Goal: Find specific page/section: Find specific page/section

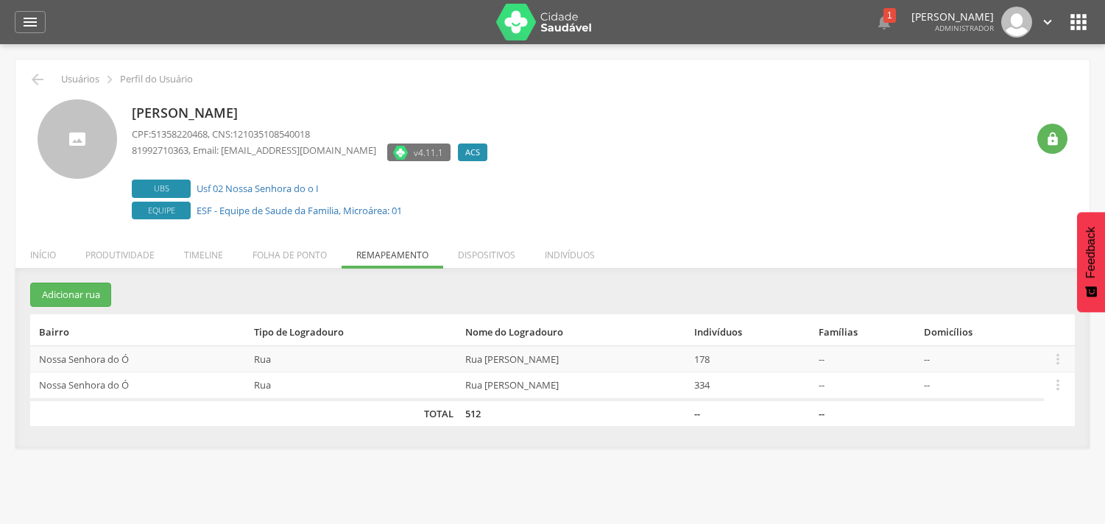
click at [389, 314] on th "Tipo de Logradouro" at bounding box center [354, 330] width 212 height 32
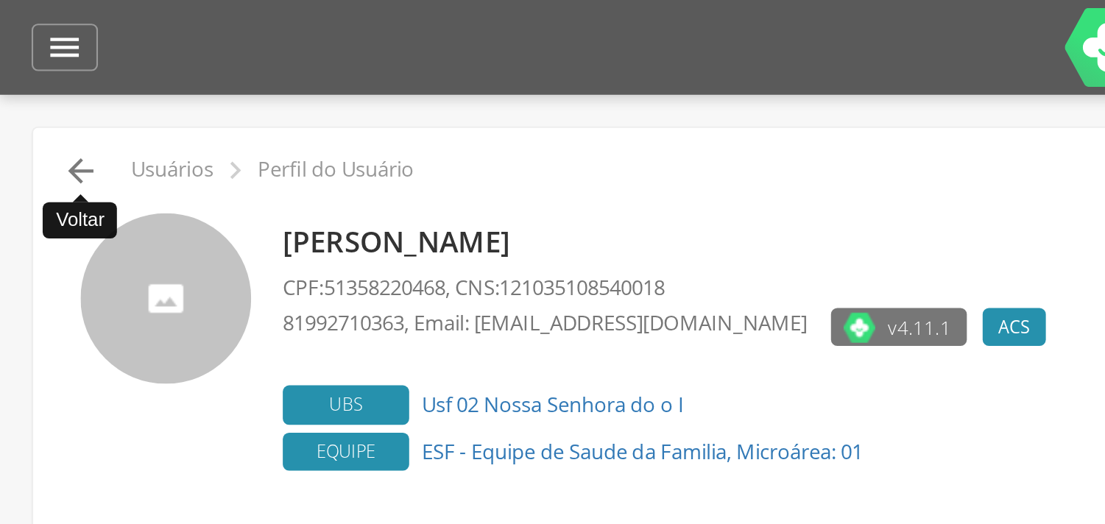
click at [37, 78] on icon "" at bounding box center [38, 80] width 18 height 18
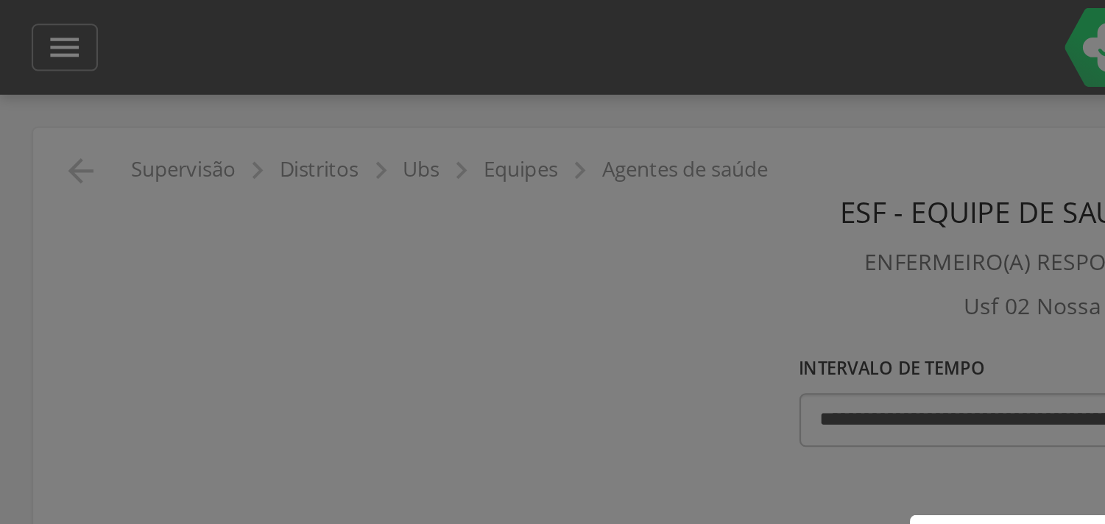
scroll to position [44, 0]
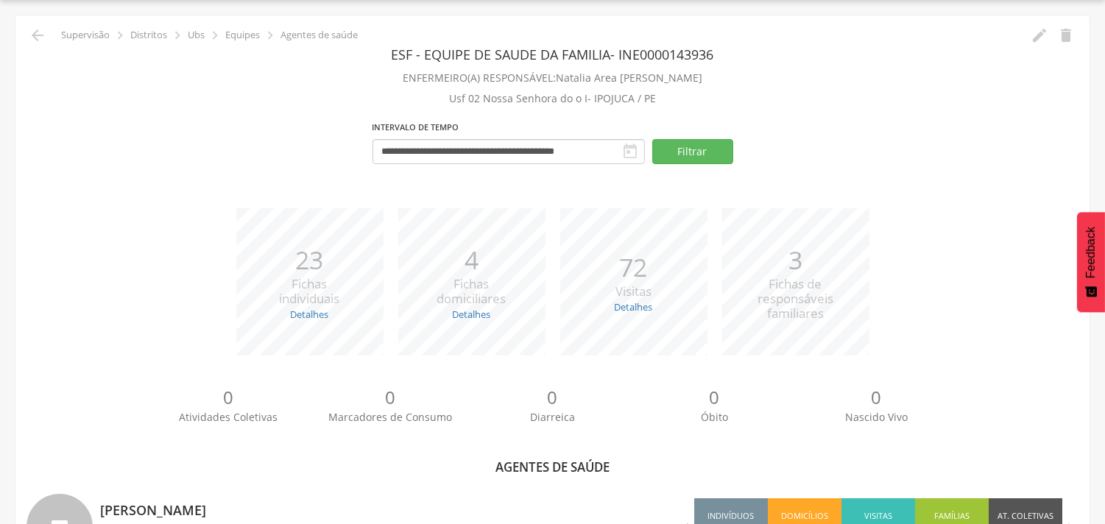
click at [79, 167] on div "**********" at bounding box center [552, 147] width 1052 height 63
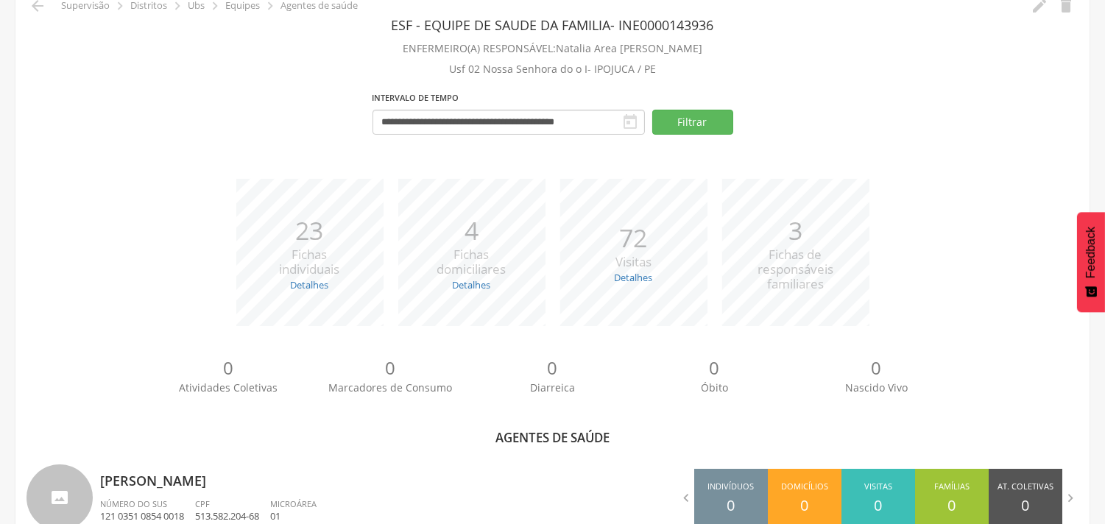
drag, startPoint x: 37, startPoint y: 78, endPoint x: 79, endPoint y: 167, distance: 98.4
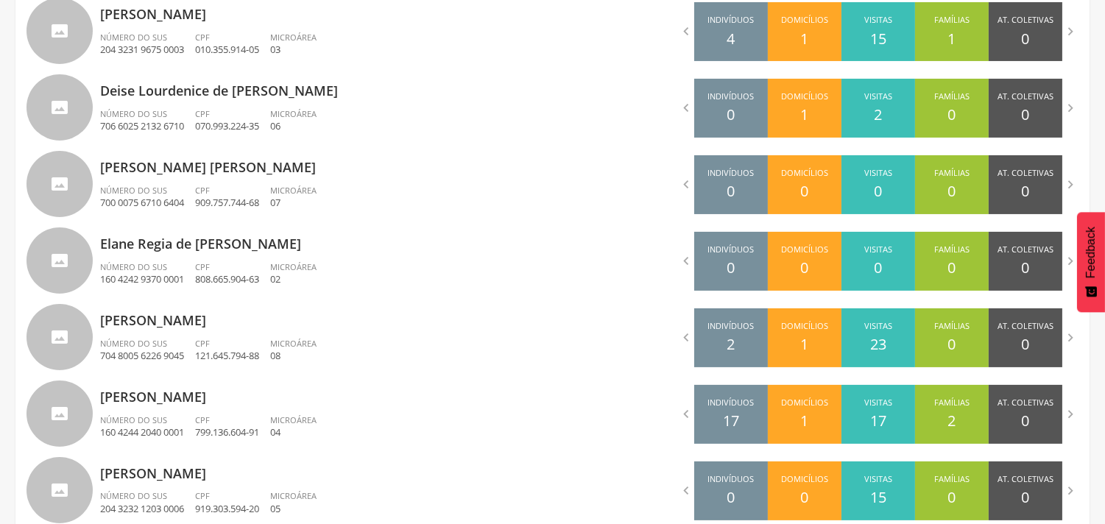
scroll to position [584, 0]
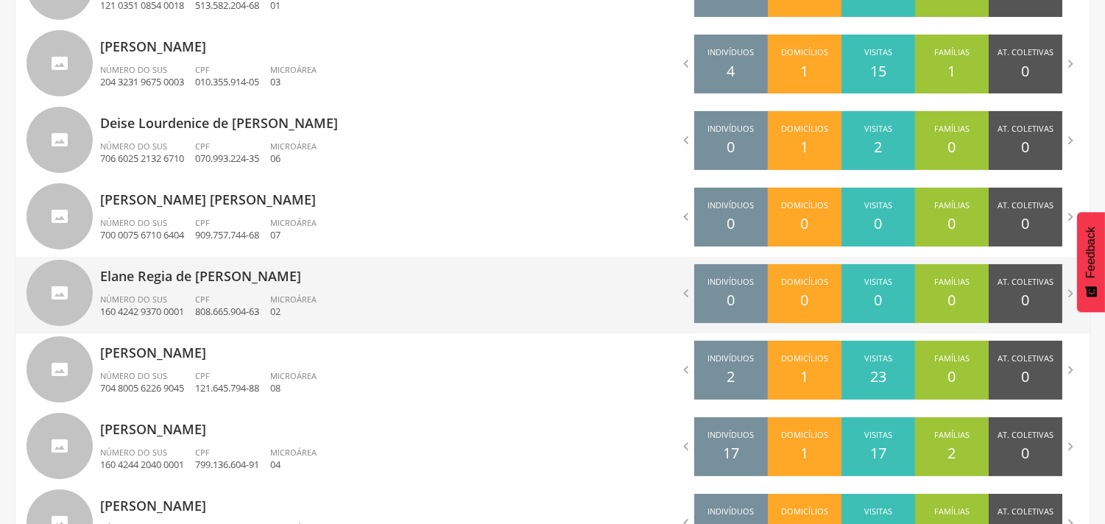
click at [208, 291] on div "Elane Regia de Araujo Número do SUS 160 4242 9370 0001 CPF 808.665.904-63 Micro…" at bounding box center [321, 295] width 442 height 77
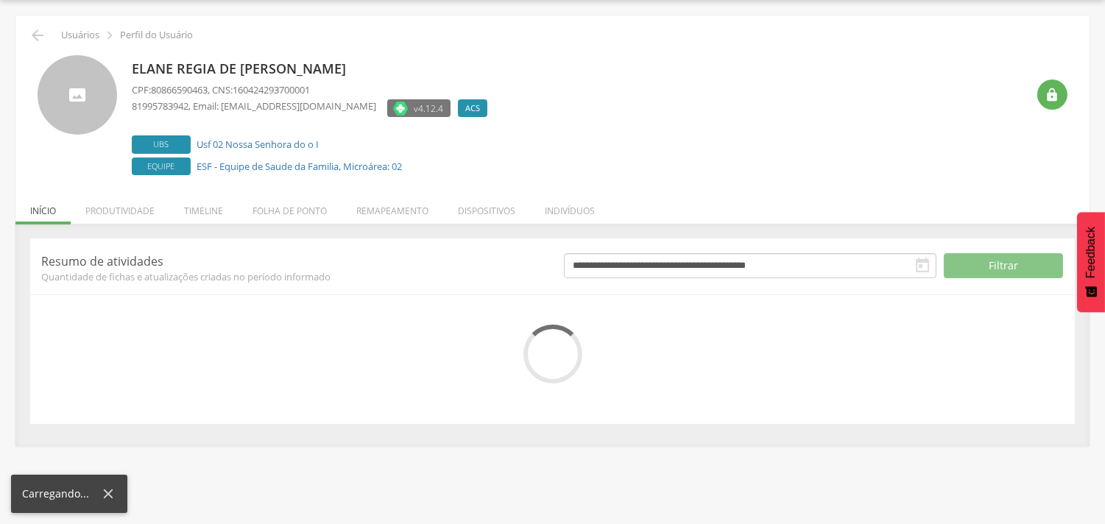
scroll to position [103, 0]
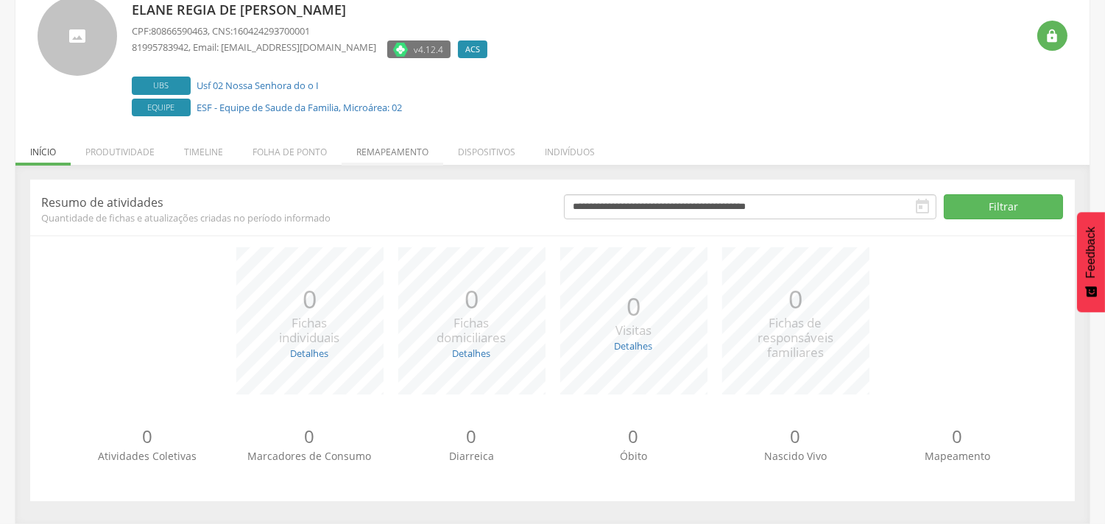
click at [408, 156] on li "Remapeamento" at bounding box center [392, 148] width 102 height 35
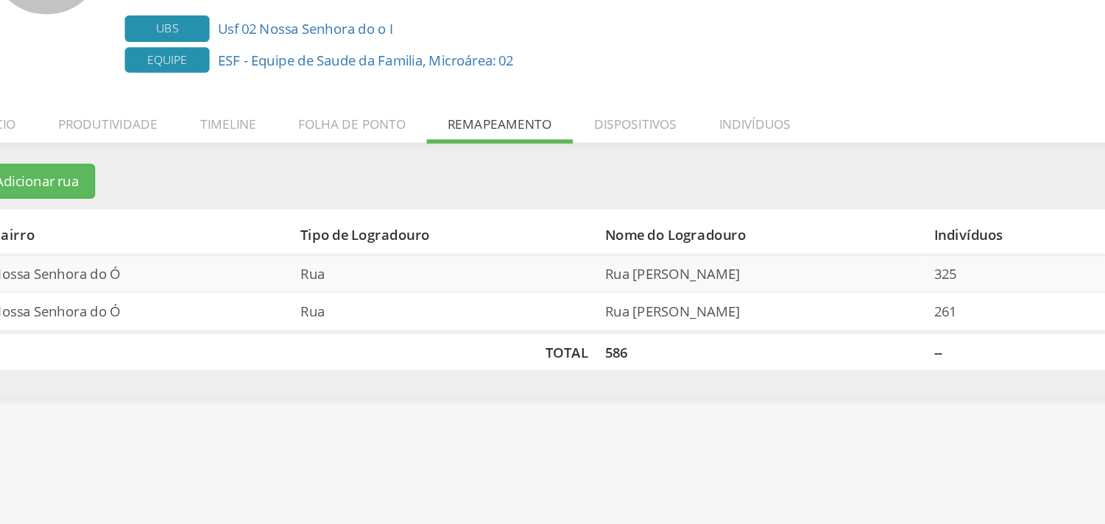
scroll to position [44, 0]
